Goal: Use online tool/utility: Utilize a website feature to perform a specific function

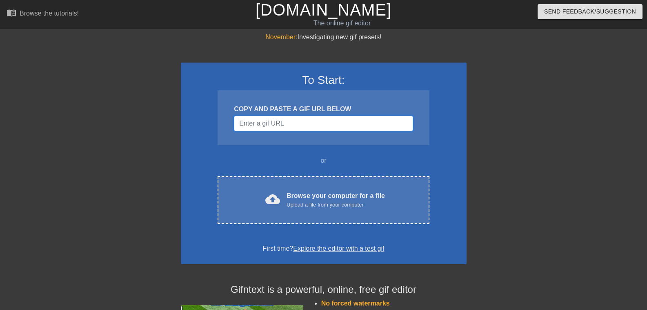
click at [335, 122] on input "Username" at bounding box center [323, 124] width 179 height 16
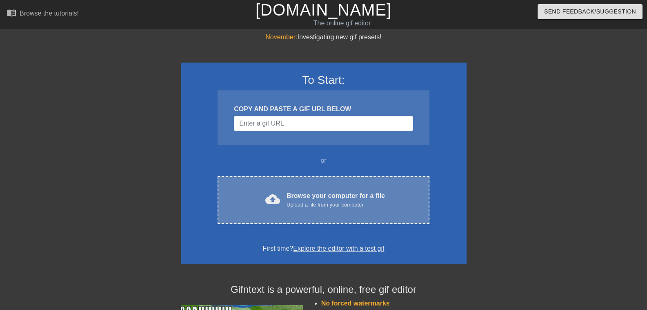
click at [331, 198] on div "Browse your computer for a file Upload a file from your computer" at bounding box center [336, 200] width 98 height 18
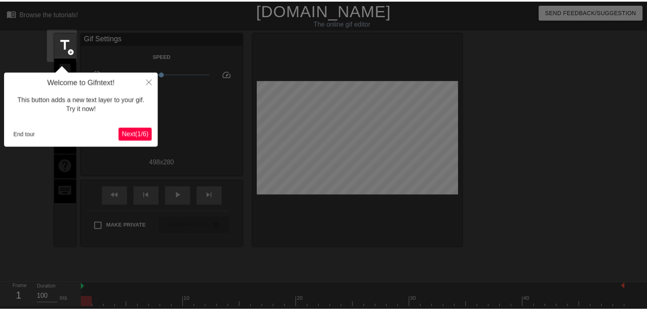
scroll to position [20, 0]
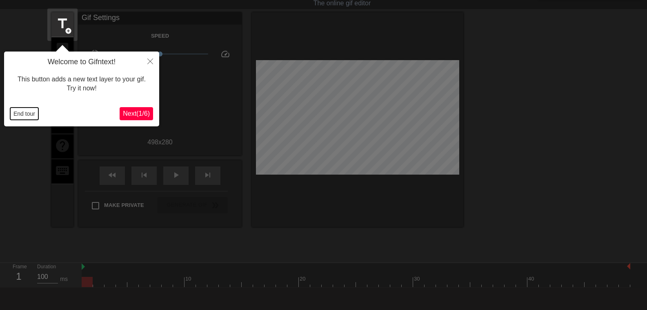
click at [19, 113] on button "End tour" at bounding box center [24, 113] width 28 height 12
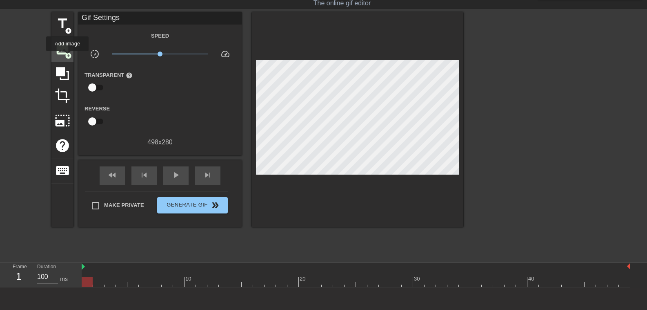
click at [67, 57] on span "add_circle" at bounding box center [68, 55] width 7 height 7
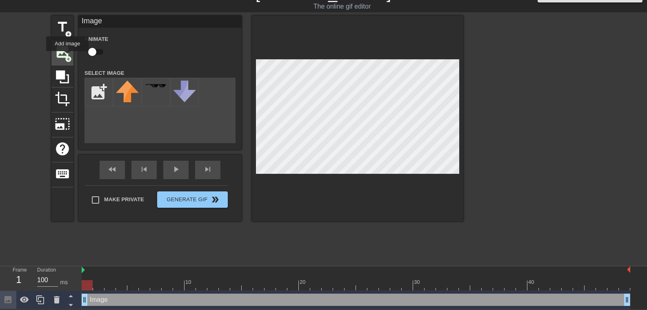
scroll to position [18, 0]
click at [67, 57] on span "add_circle" at bounding box center [68, 59] width 7 height 7
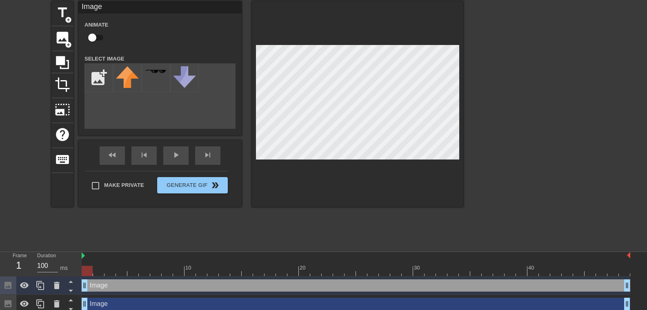
scroll to position [36, 0]
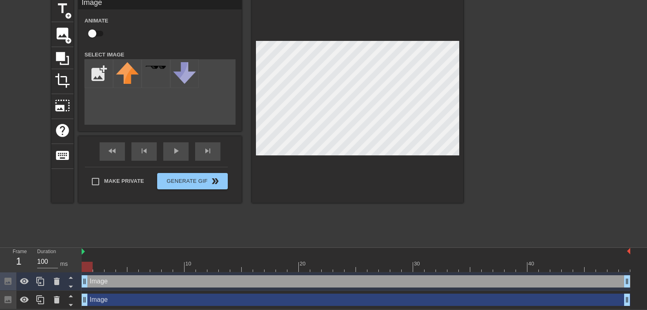
click at [117, 282] on div "Image drag_handle drag_handle" at bounding box center [356, 281] width 549 height 12
click at [6, 280] on icon at bounding box center [7, 280] width 7 height 7
click at [104, 281] on div "Image drag_handle drag_handle" at bounding box center [356, 281] width 549 height 12
click at [100, 67] on input "file" at bounding box center [99, 74] width 28 height 28
type input "C:\fakepath\sfdsghhjjj.PNG"
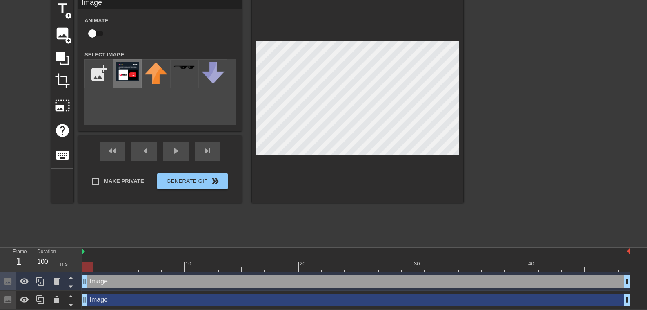
click at [127, 74] on img at bounding box center [127, 71] width 23 height 18
click at [228, 198] on div "title add_circle image add_circle crop photo_size_select_large help keyboard Im…" at bounding box center [257, 99] width 412 height 205
click at [337, 204] on div "title add_circle image add_circle crop photo_size_select_large help keyboard Im…" at bounding box center [257, 119] width 412 height 245
click at [155, 75] on img at bounding box center [156, 73] width 23 height 22
click at [128, 72] on img at bounding box center [127, 71] width 23 height 18
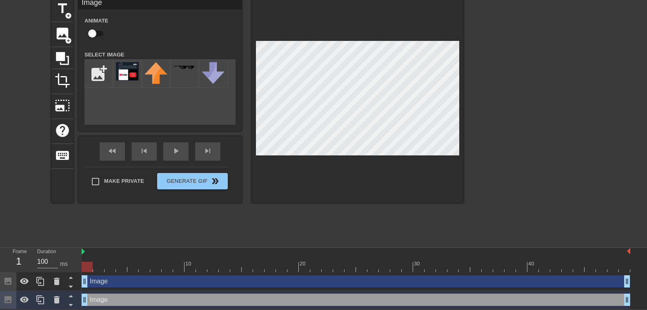
click at [253, 239] on div "title add_circle image add_circle crop photo_size_select_large help keyboard Im…" at bounding box center [257, 119] width 412 height 245
click at [126, 72] on img at bounding box center [127, 71] width 23 height 18
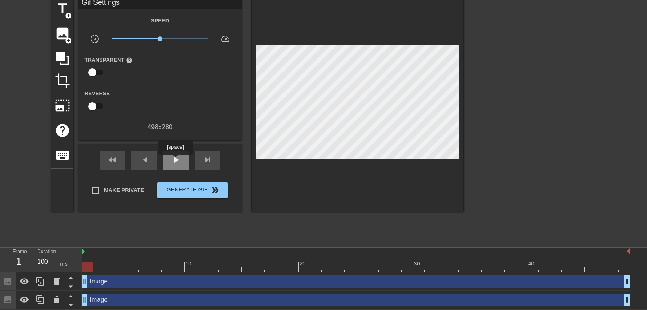
click at [175, 160] on span "play_arrow" at bounding box center [176, 160] width 10 height 10
click at [72, 279] on icon at bounding box center [71, 277] width 10 height 10
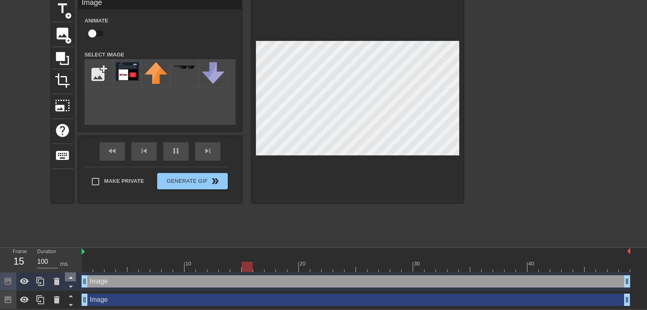
click at [72, 278] on icon at bounding box center [71, 278] width 4 height 2
click at [23, 280] on icon at bounding box center [24, 281] width 9 height 6
click at [23, 280] on icon at bounding box center [24, 281] width 9 height 8
click at [4, 282] on icon at bounding box center [7, 280] width 9 height 9
click at [9, 279] on icon at bounding box center [7, 280] width 7 height 7
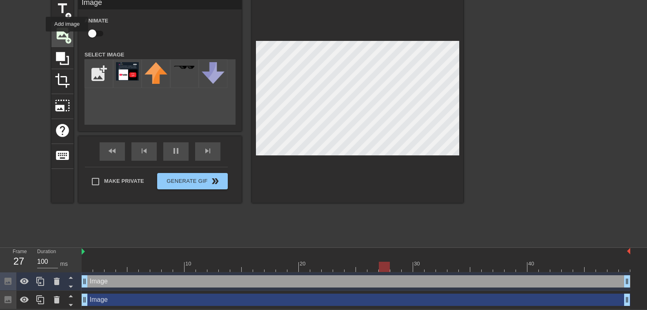
click at [67, 37] on span "add_circle" at bounding box center [68, 40] width 7 height 7
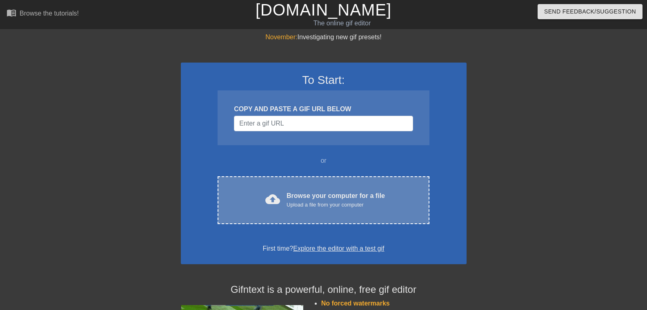
click at [323, 194] on div "Browse your computer for a file Upload a file from your computer" at bounding box center [336, 200] width 98 height 18
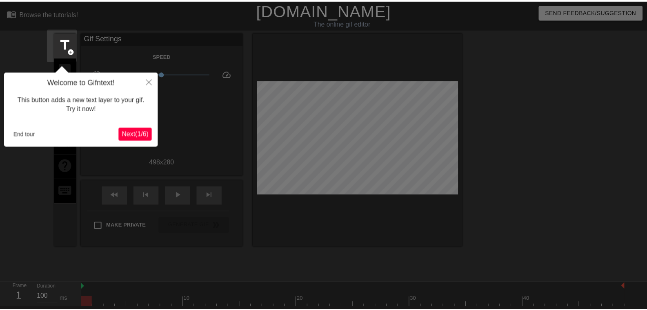
scroll to position [20, 0]
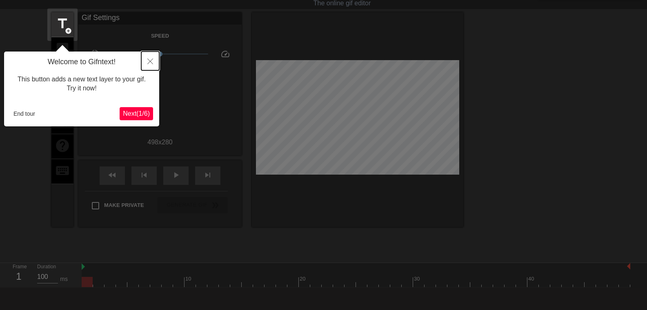
click at [151, 60] on icon "Close" at bounding box center [150, 61] width 6 height 6
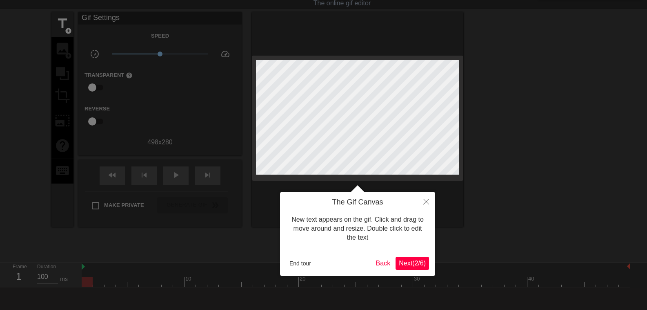
scroll to position [0, 0]
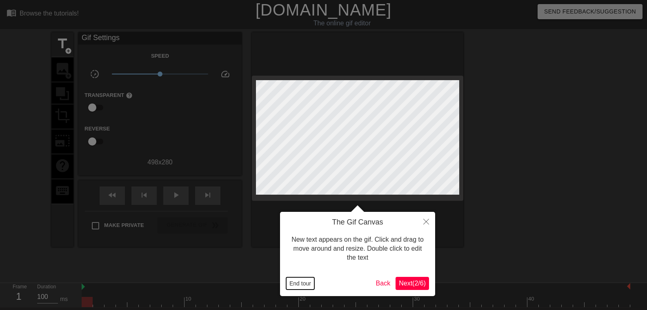
click at [304, 283] on button "End tour" at bounding box center [300, 283] width 28 height 12
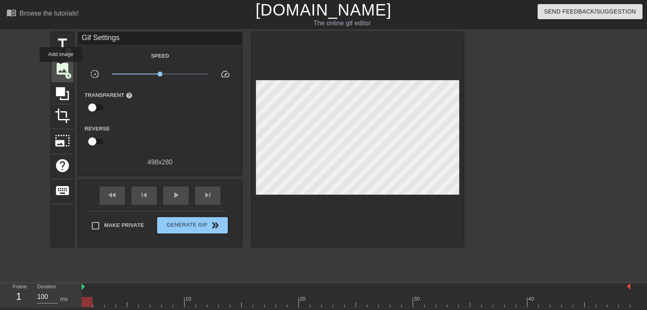
click at [61, 68] on span "image" at bounding box center [63, 69] width 16 height 16
drag, startPoint x: 213, startPoint y: 125, endPoint x: 182, endPoint y: 214, distance: 94.3
click at [182, 214] on div "Make Private Generate Gif double_arrow" at bounding box center [156, 227] width 143 height 32
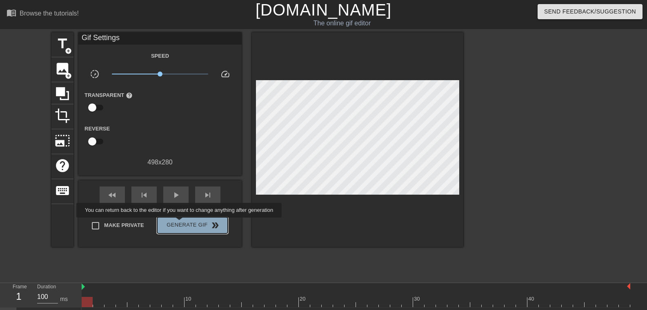
click at [180, 223] on span "Generate Gif double_arrow" at bounding box center [193, 225] width 64 height 10
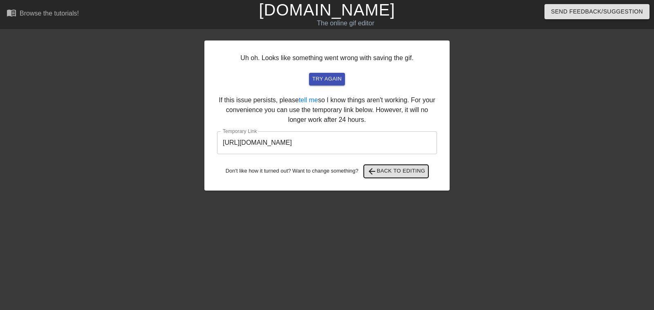
click at [411, 169] on span "arrow_back Back to Editing" at bounding box center [396, 171] width 58 height 10
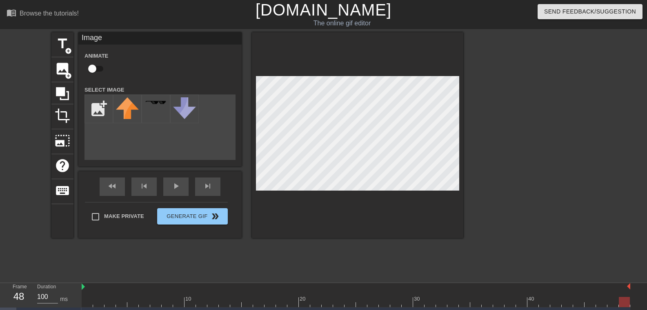
click at [619, 145] on div "title add_circle image add_circle crop photo_size_select_large help keyboard Im…" at bounding box center [323, 154] width 647 height 245
click at [96, 108] on input "file" at bounding box center [99, 109] width 28 height 28
type input "C:\fakepath\sfdsghhjjj.PNG"
click at [128, 108] on img at bounding box center [127, 106] width 23 height 18
click at [127, 108] on img at bounding box center [127, 106] width 23 height 18
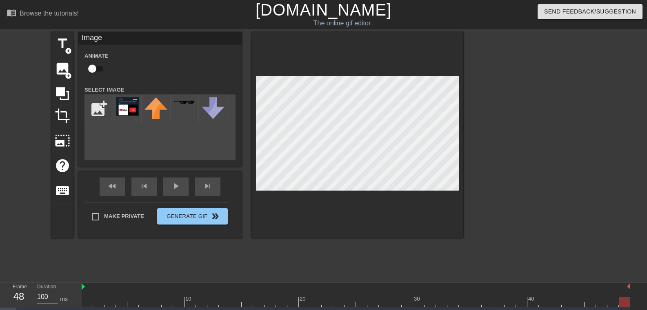
drag, startPoint x: 127, startPoint y: 107, endPoint x: 116, endPoint y: 137, distance: 31.4
click at [116, 137] on div "add_photo_alternate" at bounding box center [160, 126] width 151 height 65
click at [127, 109] on img at bounding box center [127, 106] width 23 height 18
click at [63, 72] on span "image" at bounding box center [63, 69] width 16 height 16
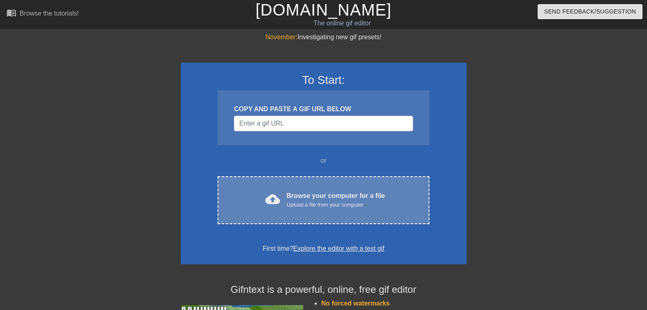
click at [293, 202] on div "Upload a file from your computer" at bounding box center [336, 205] width 98 height 8
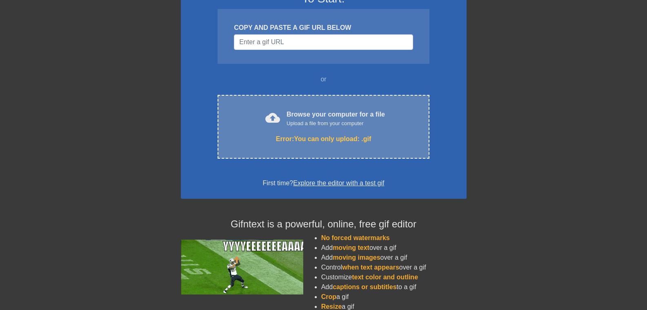
scroll to position [82, 0]
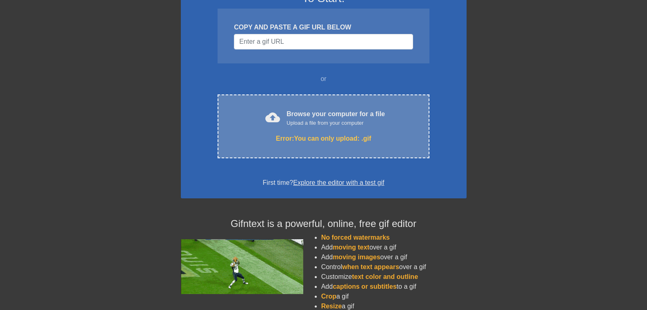
click at [326, 122] on div "Upload a file from your computer" at bounding box center [336, 123] width 98 height 8
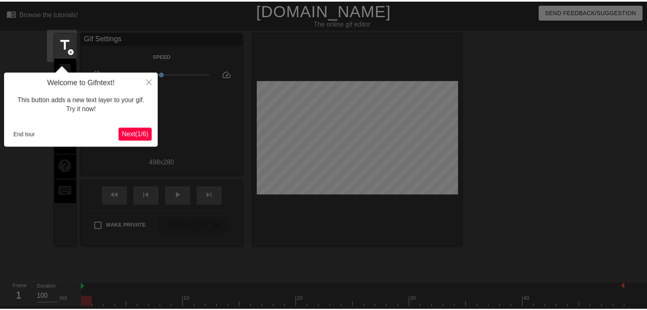
scroll to position [20, 0]
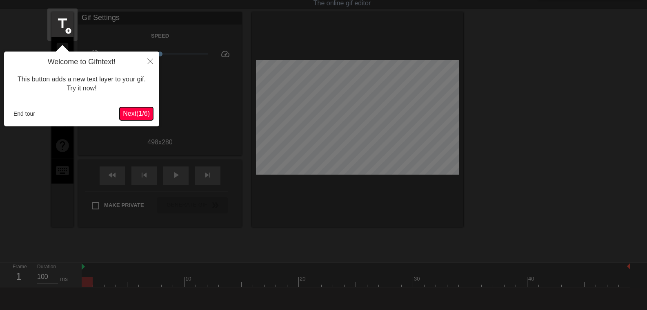
click at [144, 111] on span "Next ( 1 / 6 )" at bounding box center [136, 113] width 27 height 7
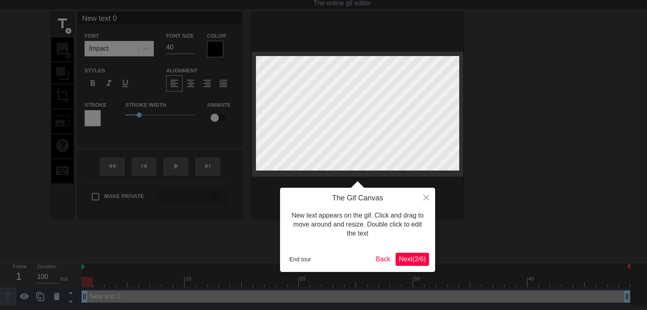
scroll to position [0, 0]
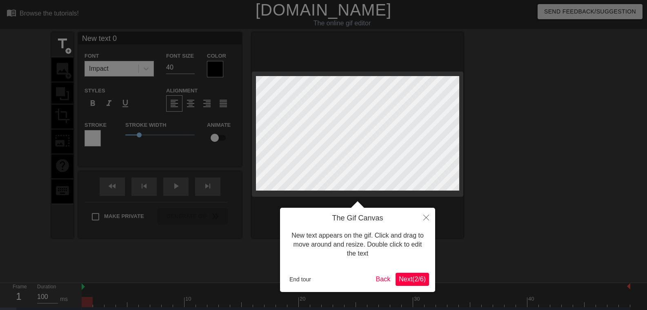
click at [415, 277] on span "Next ( 2 / 6 )" at bounding box center [412, 278] width 27 height 7
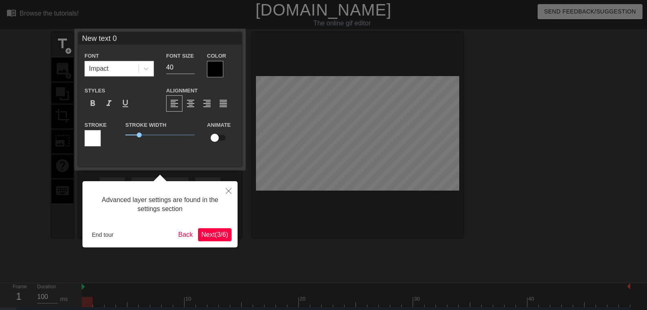
scroll to position [18, 0]
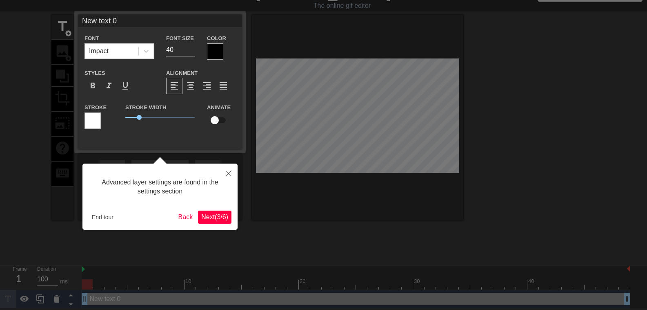
click at [208, 216] on span "Next ( 3 / 6 )" at bounding box center [214, 216] width 27 height 7
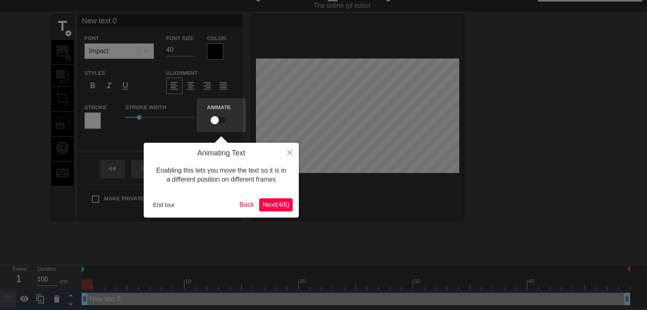
scroll to position [0, 0]
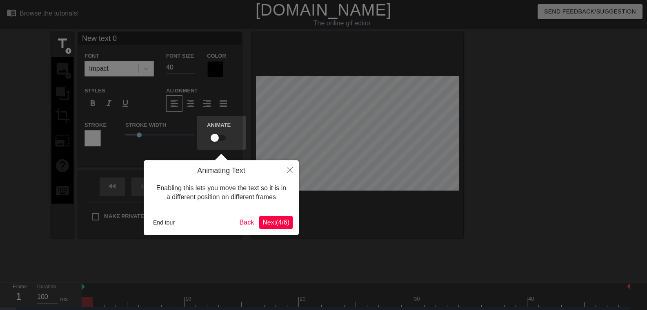
click at [281, 225] on span "Next ( 4 / 6 )" at bounding box center [276, 222] width 27 height 7
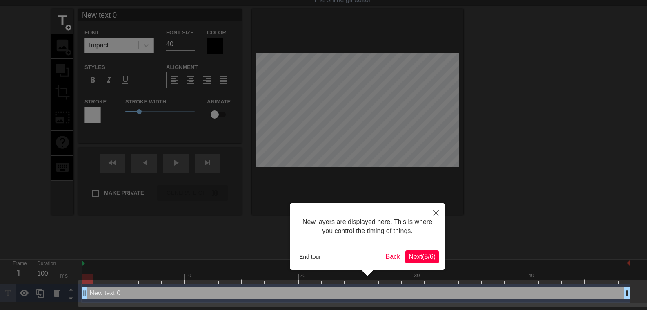
click at [422, 257] on span "Next ( 5 / 6 )" at bounding box center [422, 256] width 27 height 7
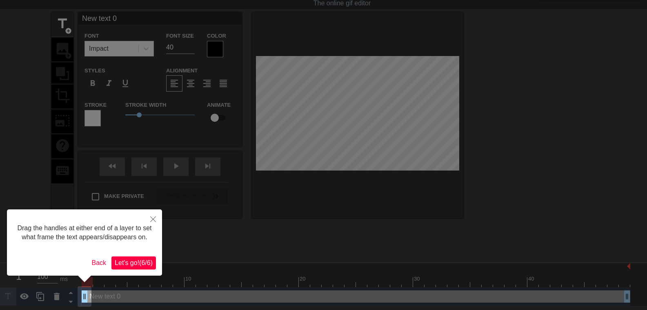
scroll to position [0, 0]
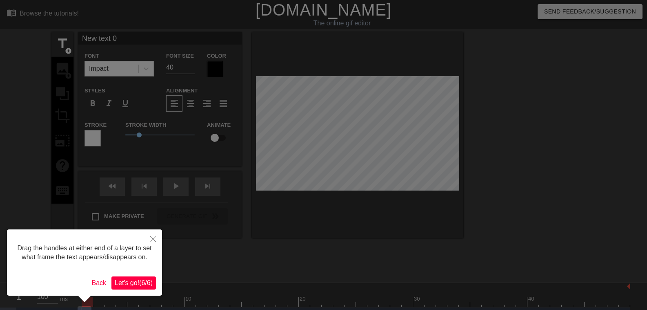
click at [141, 281] on span "Let's go! ( 6 / 6 )" at bounding box center [134, 282] width 38 height 7
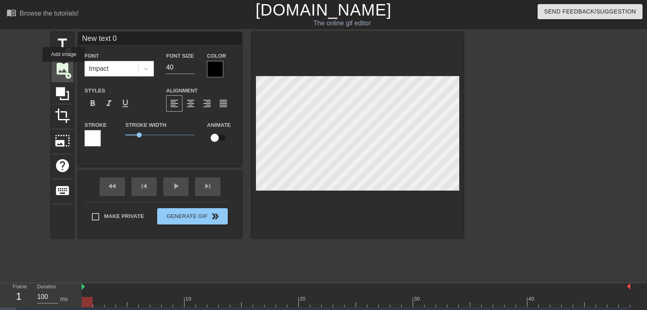
click at [64, 68] on span "image" at bounding box center [63, 69] width 16 height 16
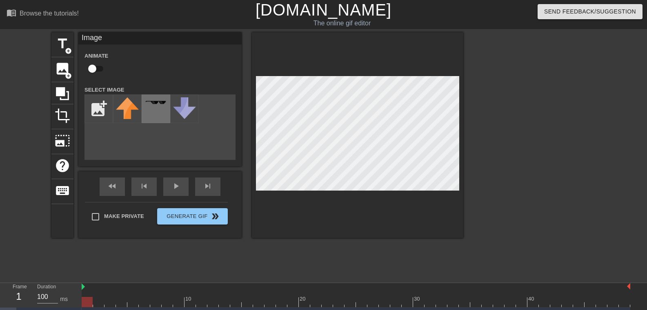
click at [160, 108] on div at bounding box center [156, 108] width 29 height 29
click at [182, 108] on img at bounding box center [184, 108] width 23 height 22
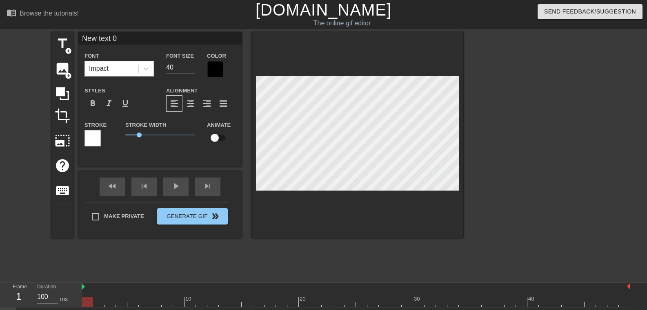
scroll to position [1, 1]
click at [64, 72] on span "image" at bounding box center [63, 69] width 16 height 16
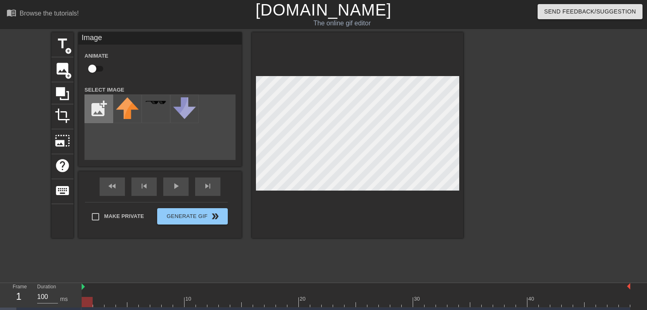
click at [101, 110] on input "file" at bounding box center [99, 109] width 28 height 28
type input "C:\fakepath\sfdsghhjjj.PNG"
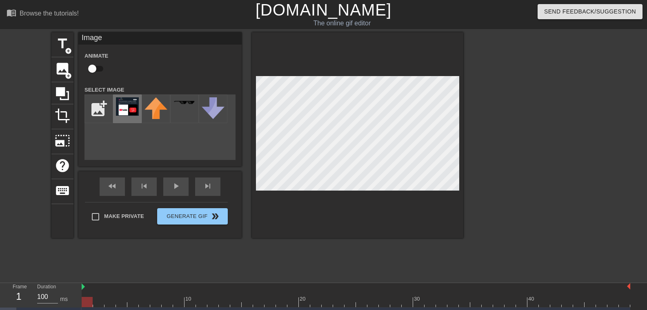
click at [133, 108] on img at bounding box center [127, 106] width 23 height 18
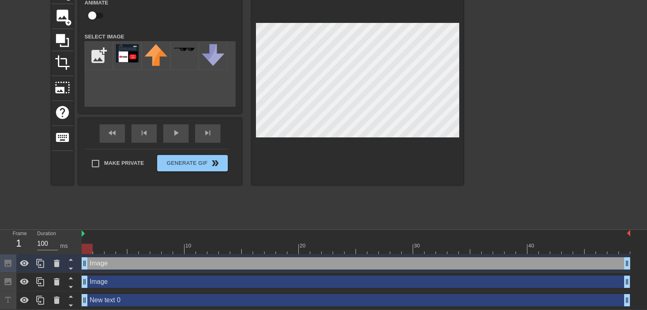
scroll to position [54, 0]
drag, startPoint x: 108, startPoint y: 263, endPoint x: 153, endPoint y: 264, distance: 44.5
click at [153, 264] on div "Image drag_handle drag_handle" at bounding box center [356, 263] width 549 height 12
click at [193, 223] on div "menu_book Browse the tutorials! [DOMAIN_NAME] The online gif editor Send Feedba…" at bounding box center [323, 127] width 647 height 362
click at [318, 206] on div "title add_circle image add_circle crop photo_size_select_large help keyboard Im…" at bounding box center [257, 101] width 412 height 245
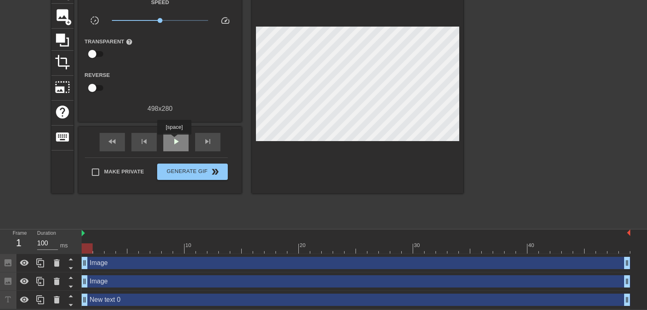
click at [174, 140] on span "play_arrow" at bounding box center [176, 141] width 10 height 10
drag, startPoint x: 122, startPoint y: 258, endPoint x: 317, endPoint y: 260, distance: 195.7
click at [310, 249] on div "10 20 30 40 Image drag_handle drag_handle Image drag_handle drag_handle New tex…" at bounding box center [365, 269] width 566 height 80
drag, startPoint x: 325, startPoint y: 264, endPoint x: 589, endPoint y: 258, distance: 264.4
click at [589, 258] on div "Image drag_handle drag_handle" at bounding box center [356, 263] width 549 height 12
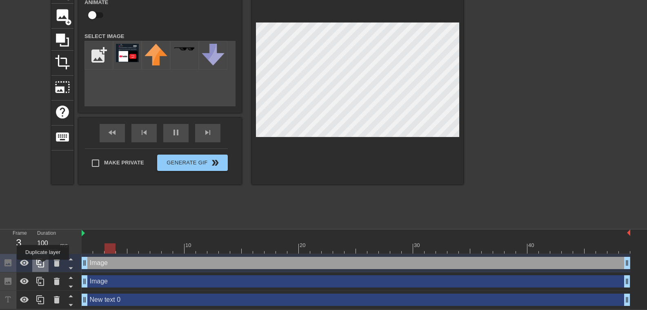
click at [43, 265] on icon at bounding box center [41, 263] width 10 height 10
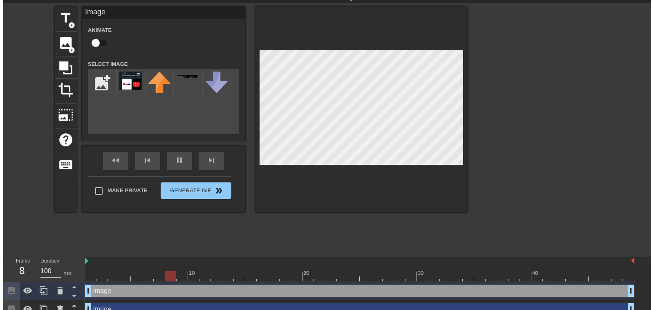
scroll to position [0, 0]
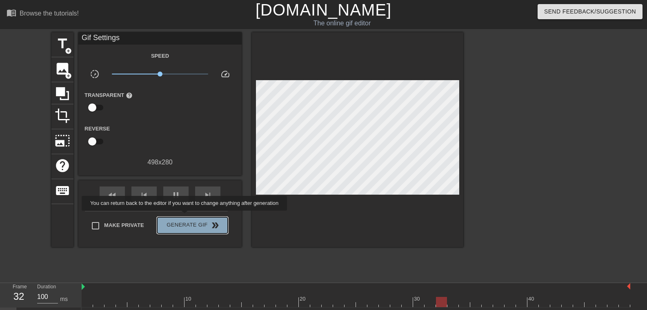
click at [185, 217] on button "Generate Gif double_arrow" at bounding box center [192, 225] width 71 height 16
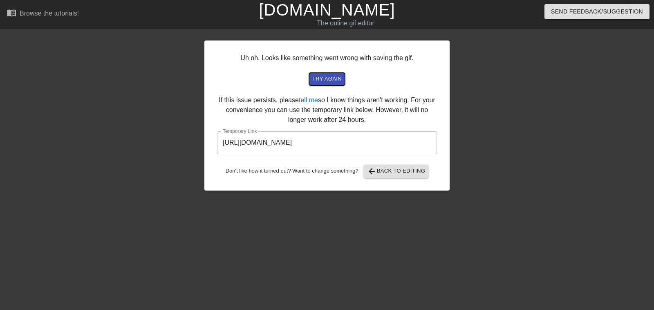
click at [327, 77] on span "try again" at bounding box center [326, 78] width 29 height 9
